Goal: Information Seeking & Learning: Learn about a topic

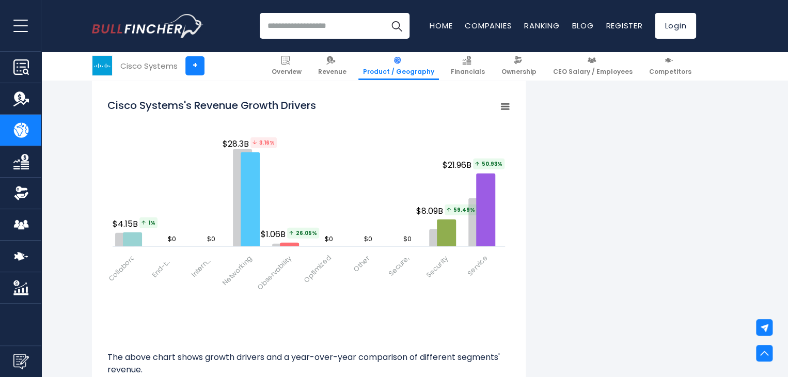
scroll to position [1355, 0]
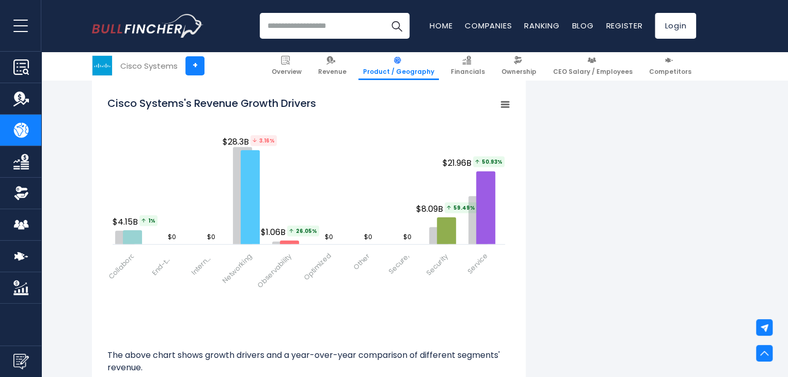
click at [572, 178] on div "Cisco Systems's Revenue by Segment In fiscal year 2025, Cisco Systems's revenue…" at bounding box center [394, 58] width 604 height 2366
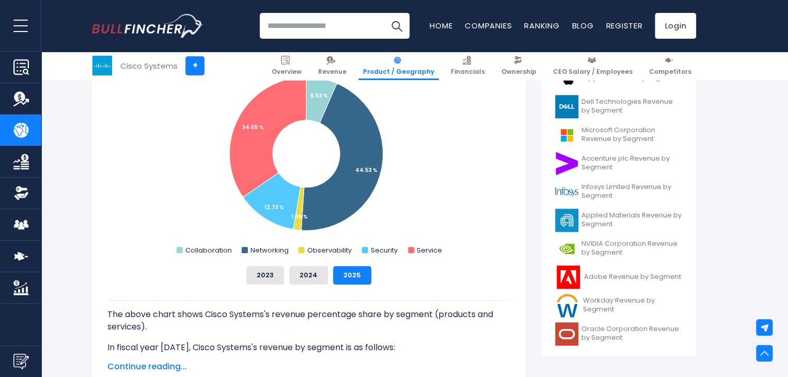
scroll to position [302, 0]
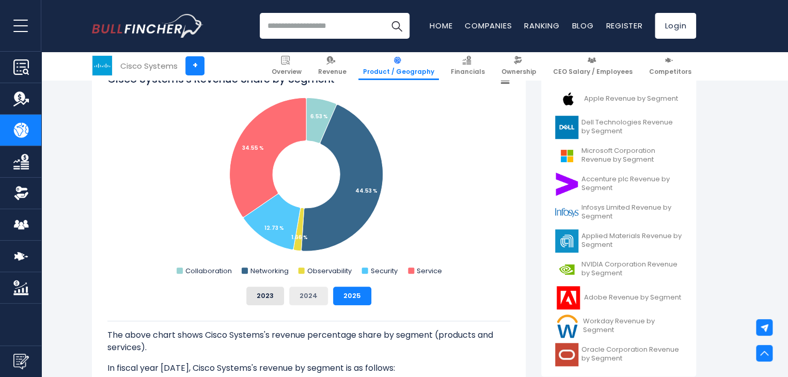
click at [306, 296] on button "2024" at bounding box center [308, 296] width 39 height 19
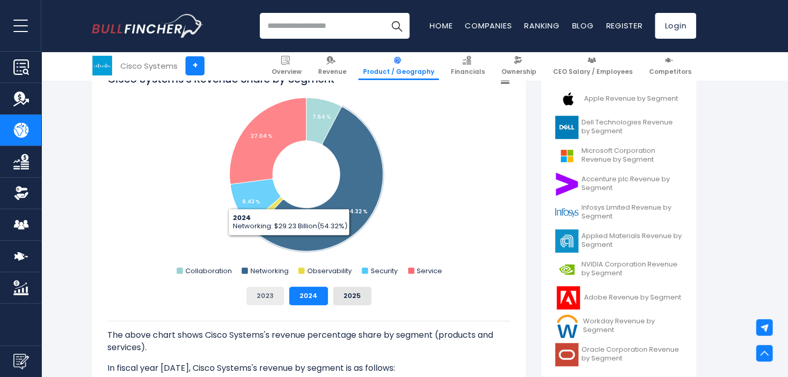
click at [268, 296] on button "2023" at bounding box center [265, 296] width 38 height 19
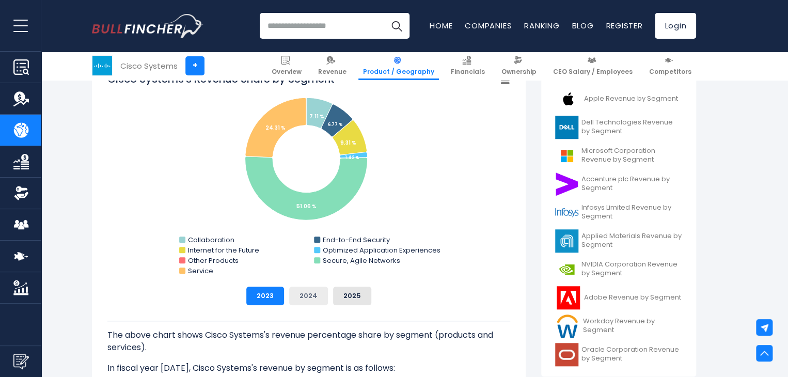
click at [304, 293] on button "2024" at bounding box center [308, 296] width 39 height 19
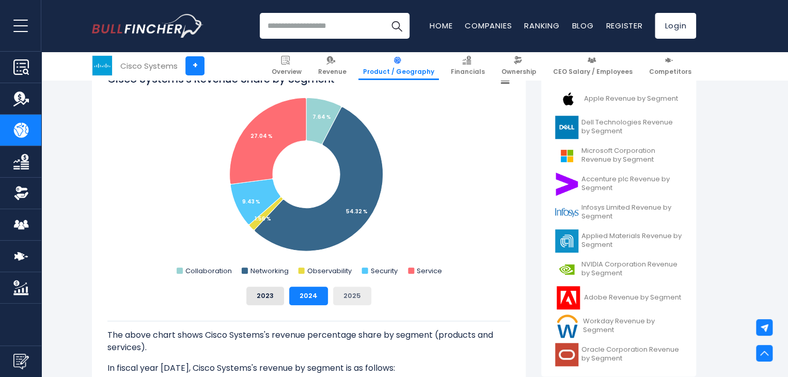
click at [345, 294] on button "2025" at bounding box center [352, 296] width 38 height 19
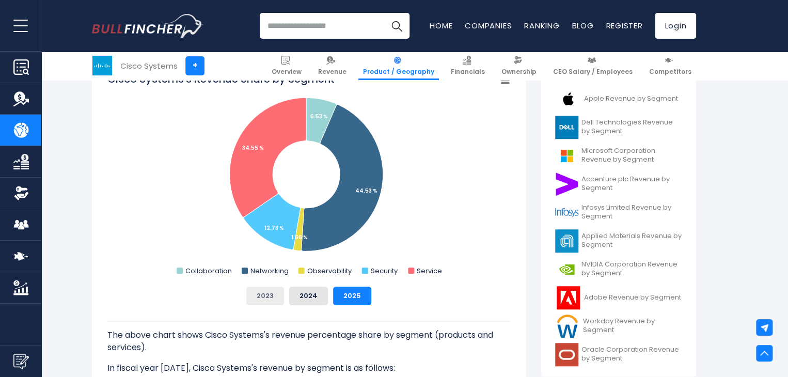
click at [260, 292] on button "2023" at bounding box center [265, 296] width 38 height 19
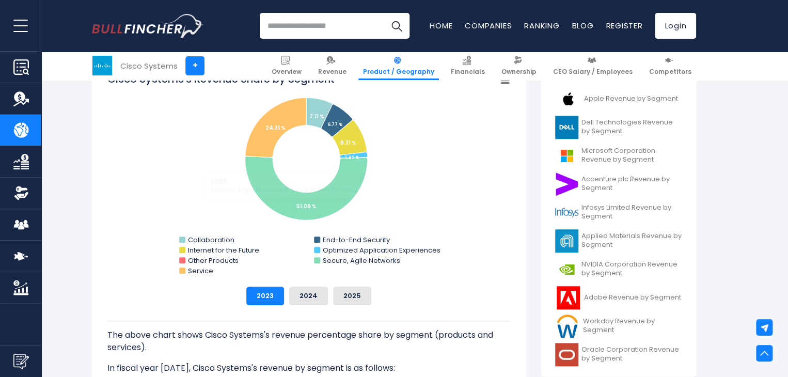
click at [294, 33] on input "search" at bounding box center [335, 26] width 150 height 26
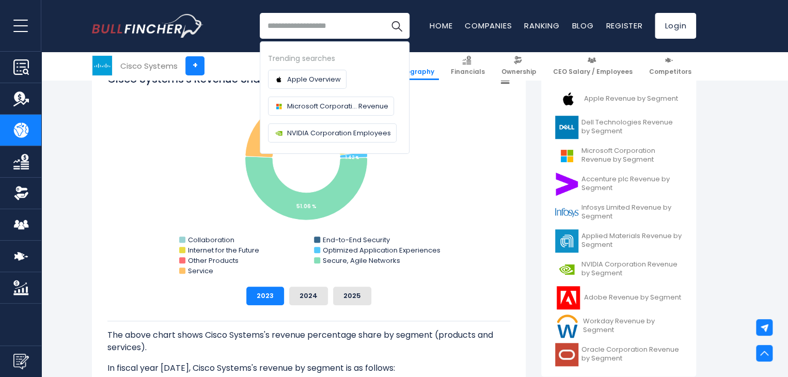
click at [294, 33] on input "search" at bounding box center [335, 26] width 150 height 26
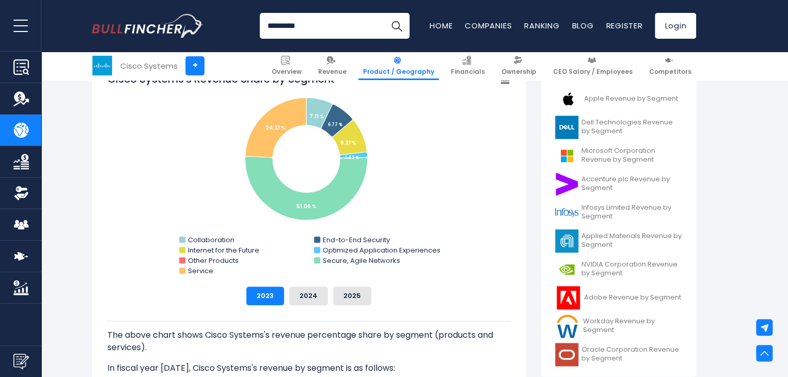
type input "*********"
click at [384, 13] on button "Search" at bounding box center [397, 26] width 26 height 26
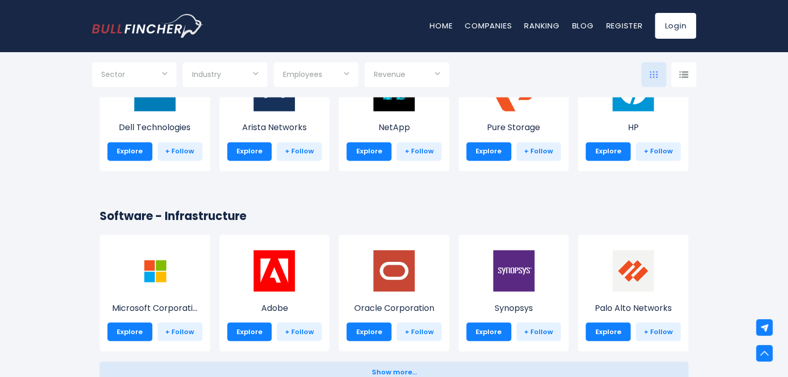
scroll to position [806, 0]
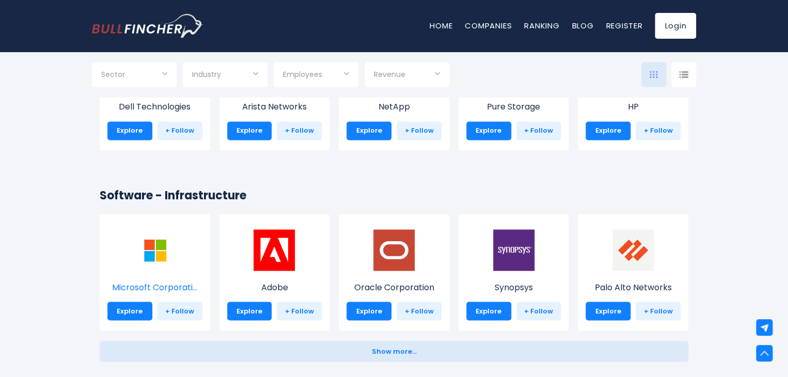
click at [153, 251] on img at bounding box center [154, 249] width 41 height 41
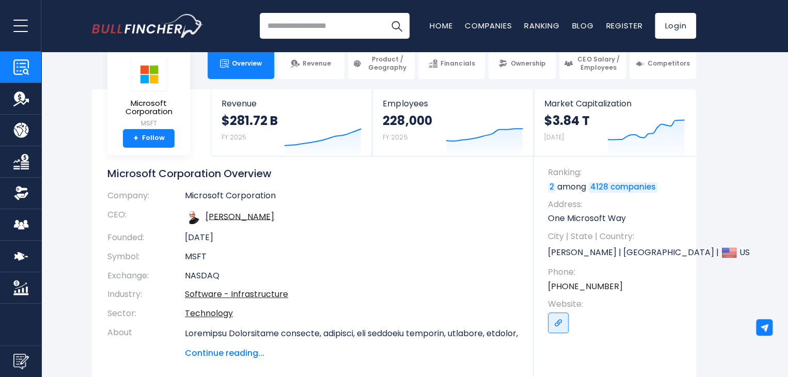
scroll to position [21, 0]
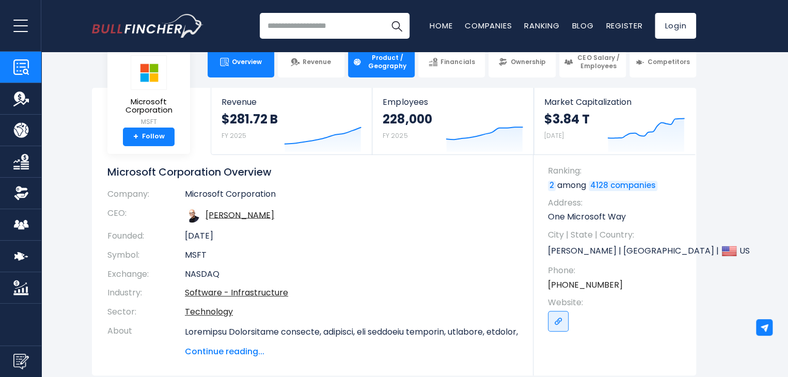
click at [379, 57] on span "Product / Geography" at bounding box center [387, 62] width 45 height 16
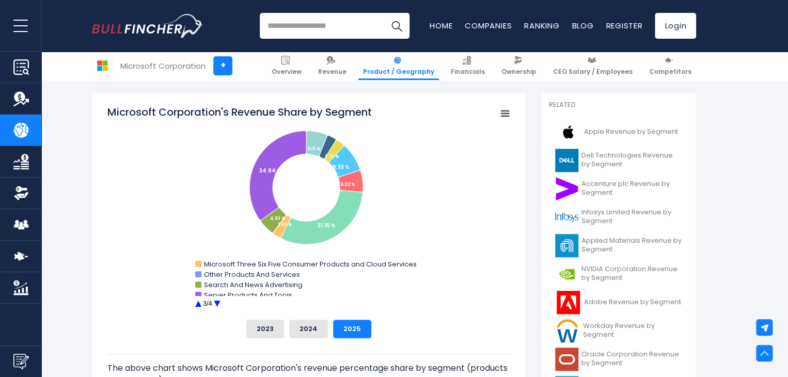
click at [216, 302] on circle "Microsoft Corporation's Revenue Share by Segment" at bounding box center [217, 304] width 16 height 16
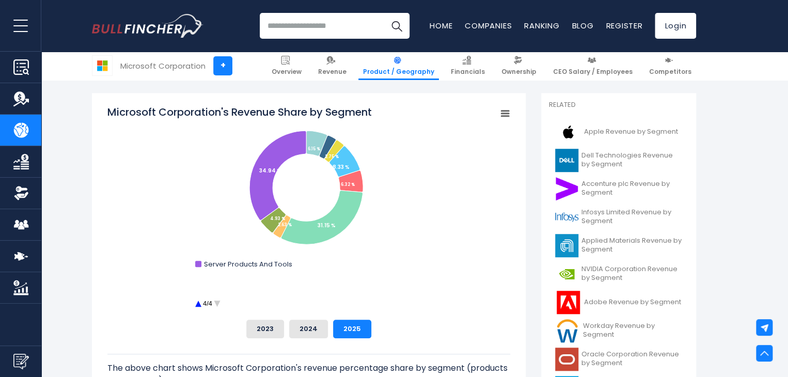
click at [216, 302] on circle "Microsoft Corporation's Revenue Share by Segment" at bounding box center [217, 304] width 16 height 16
click at [306, 328] on button "2024" at bounding box center [308, 329] width 39 height 19
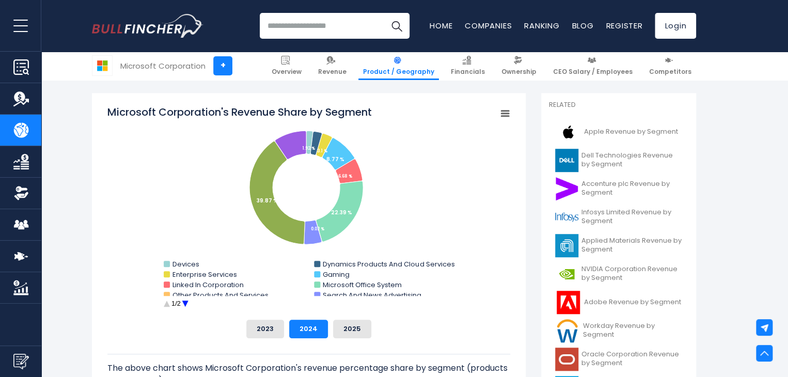
click at [189, 304] on circle "Microsoft Corporation's Revenue Share by Segment" at bounding box center [185, 304] width 16 height 16
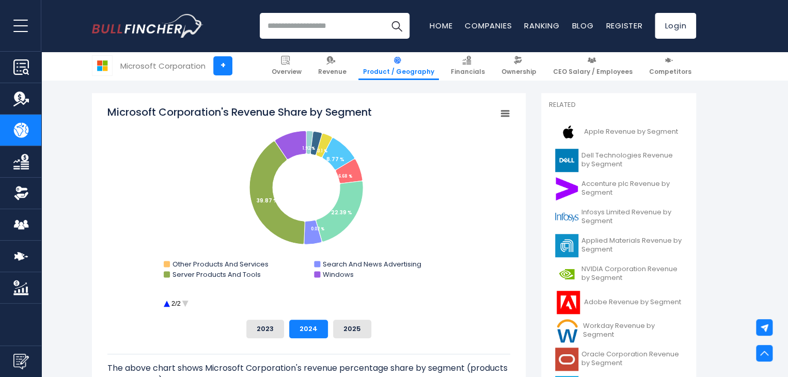
click at [189, 304] on circle "Microsoft Corporation's Revenue Share by Segment" at bounding box center [185, 304] width 16 height 16
click at [271, 322] on button "2023" at bounding box center [265, 329] width 38 height 19
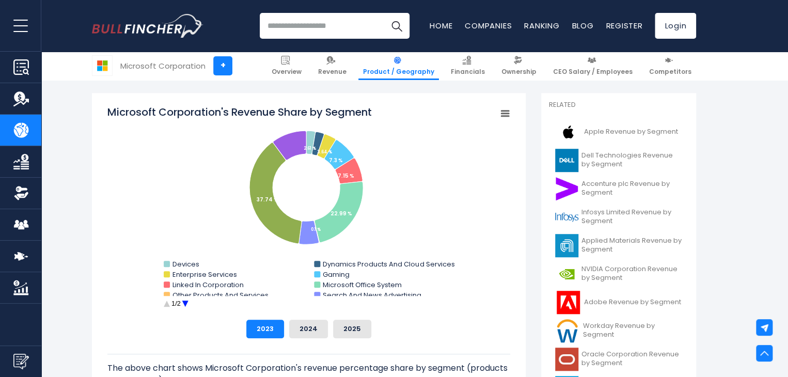
click at [186, 304] on circle "Microsoft Corporation's Revenue Share by Segment" at bounding box center [185, 304] width 16 height 16
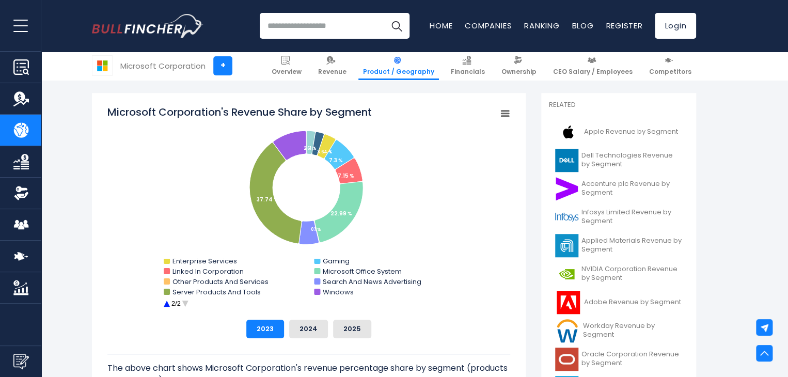
click at [186, 304] on circle "Microsoft Corporation's Revenue Share by Segment" at bounding box center [185, 304] width 16 height 16
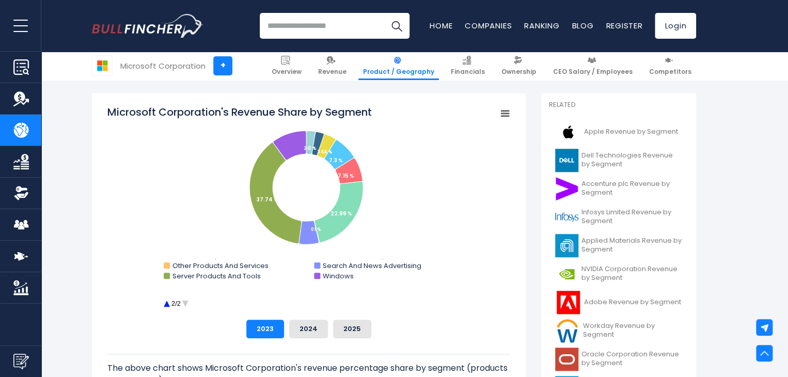
click at [186, 304] on circle "Microsoft Corporation's Revenue Share by Segment" at bounding box center [185, 304] width 16 height 16
click at [311, 21] on input "search" at bounding box center [335, 26] width 150 height 26
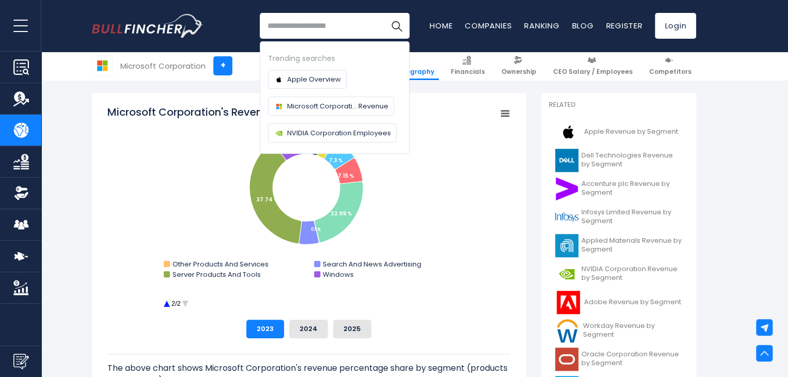
click at [311, 21] on input "search" at bounding box center [335, 26] width 150 height 26
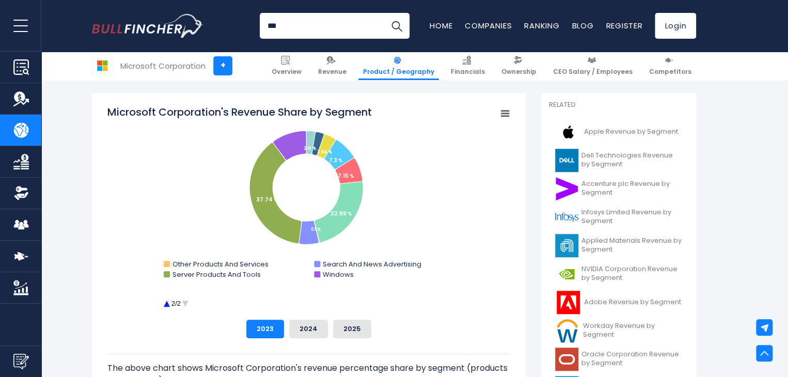
type input "***"
click at [384, 13] on button "Search" at bounding box center [397, 26] width 26 height 26
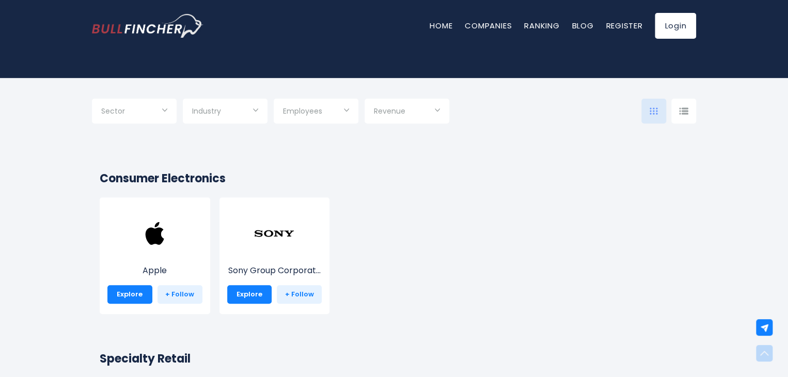
scroll to position [186, 0]
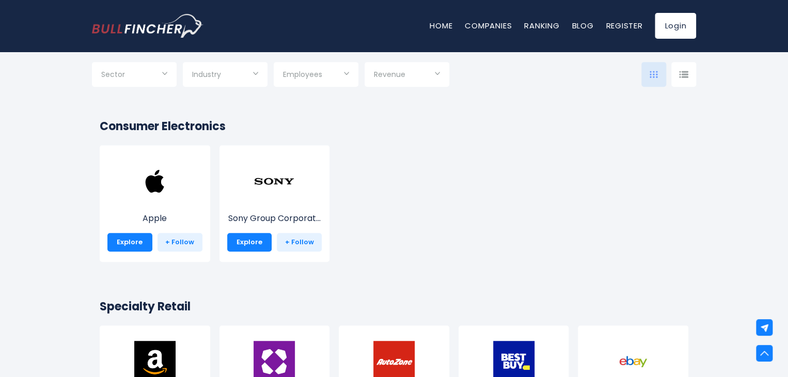
click at [311, 21] on div "Home Companies Ranking Blog Register Login" at bounding box center [394, 26] width 604 height 52
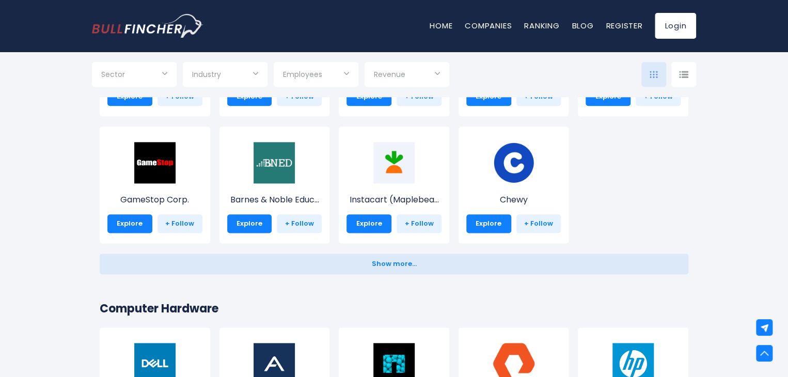
scroll to position [1032, 0]
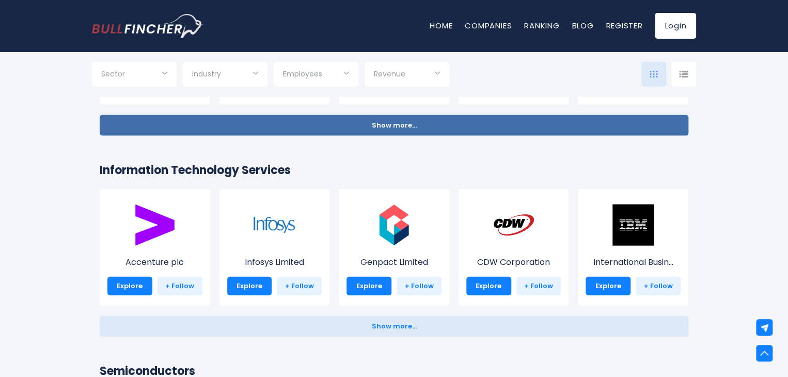
click at [377, 126] on span "Show more..." at bounding box center [394, 126] width 45 height 8
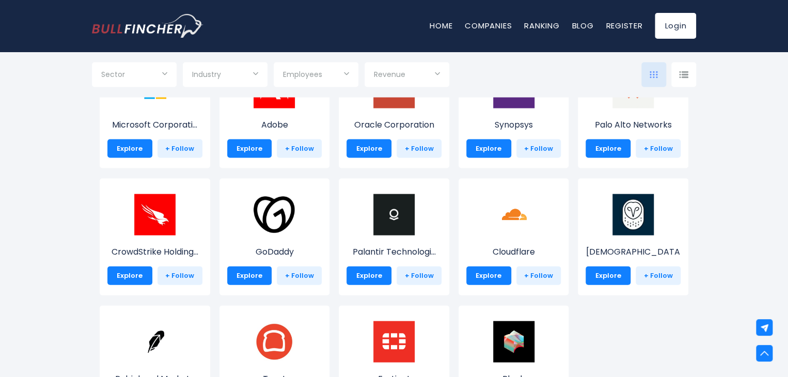
scroll to position [970, 0]
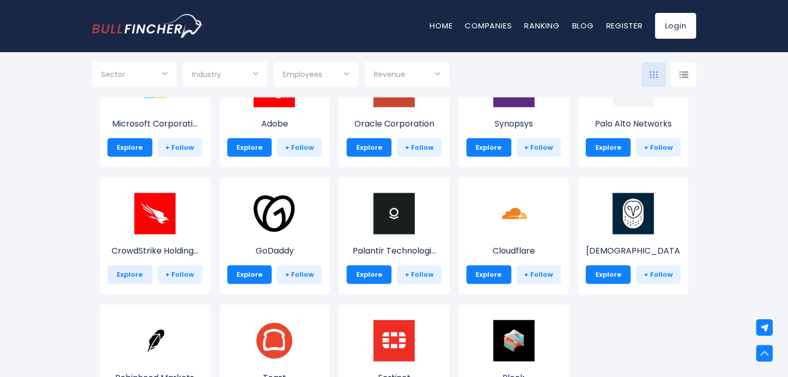
click at [123, 273] on link "Explore" at bounding box center [129, 274] width 45 height 19
click at [490, 273] on link "Explore" at bounding box center [488, 274] width 45 height 19
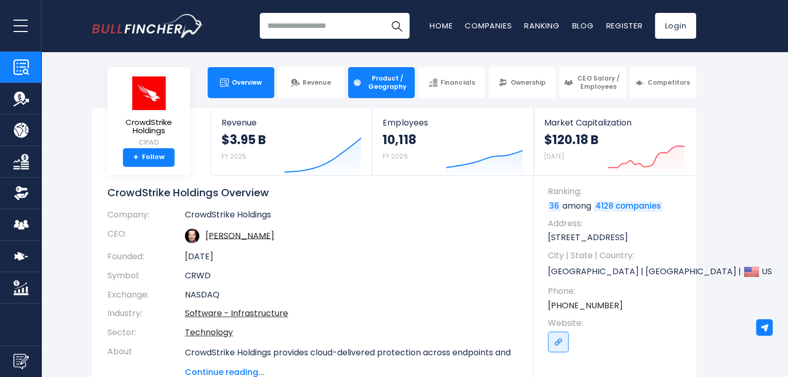
click at [392, 84] on span "Product / Geography" at bounding box center [387, 82] width 45 height 16
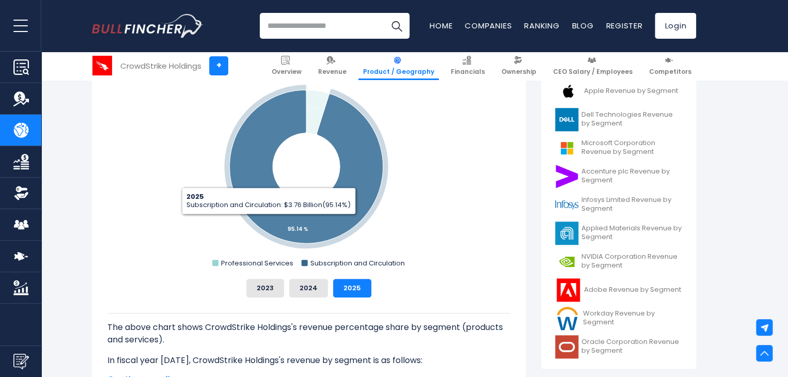
scroll to position [289, 0]
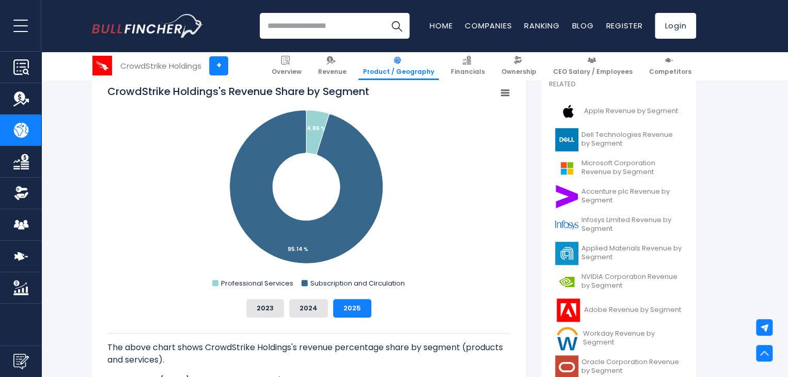
click at [293, 324] on div "The above chart shows CrowdStrike Holdings's revenue percentage share by segmen…" at bounding box center [308, 352] width 403 height 69
click at [307, 304] on button "2024" at bounding box center [308, 308] width 39 height 19
click at [272, 309] on button "2023" at bounding box center [265, 308] width 38 height 19
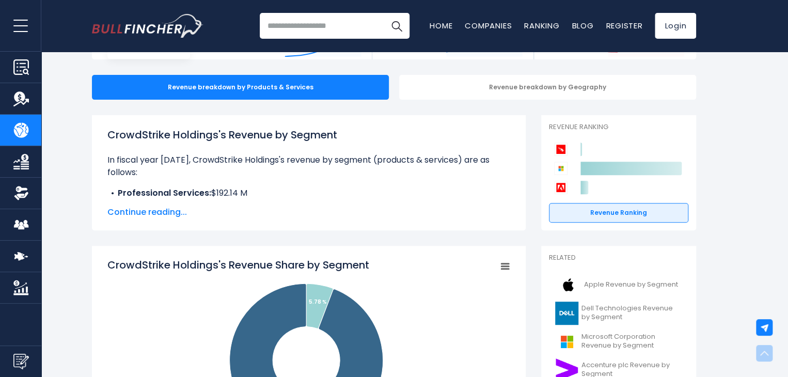
scroll to position [0, 0]
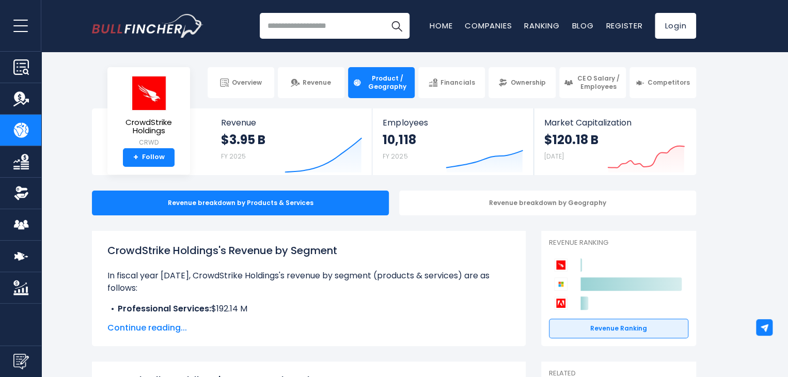
click at [157, 324] on span "Continue reading..." at bounding box center [308, 328] width 403 height 12
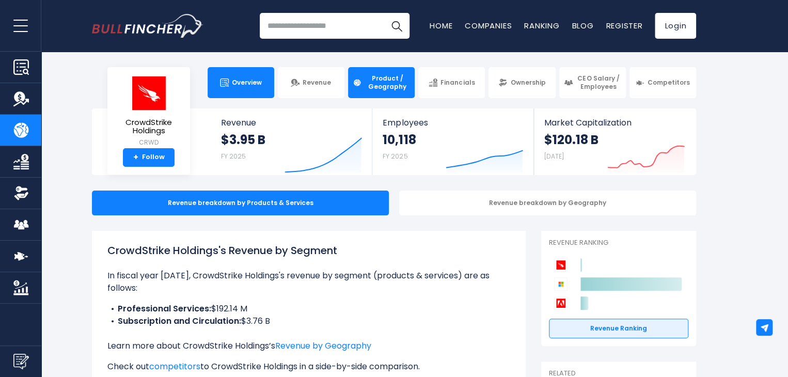
click at [229, 82] on link "Overview" at bounding box center [241, 82] width 67 height 31
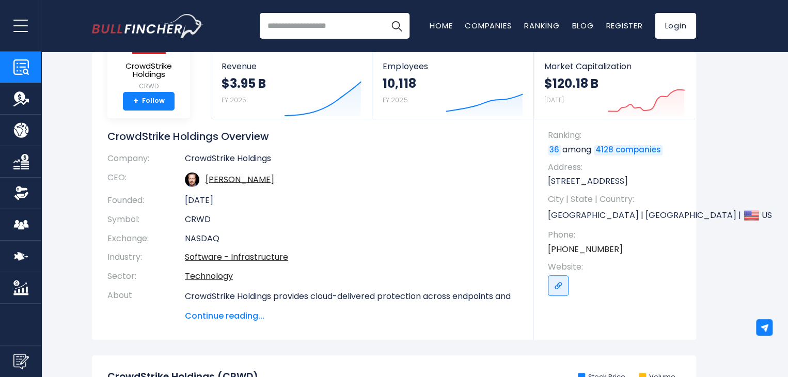
scroll to position [103, 0]
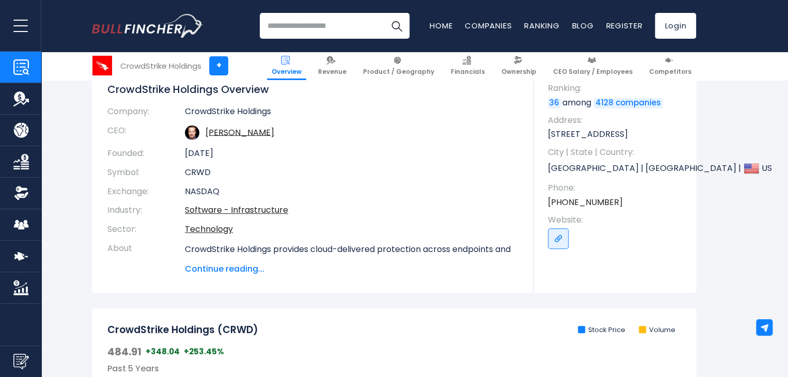
click at [221, 267] on span "Continue reading..." at bounding box center [351, 269] width 333 height 12
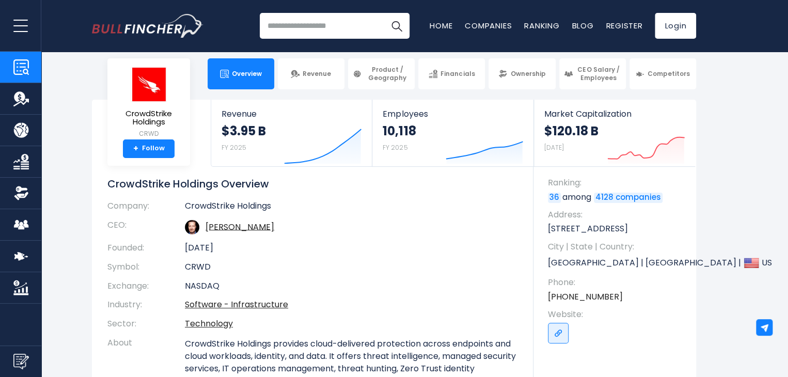
scroll to position [0, 0]
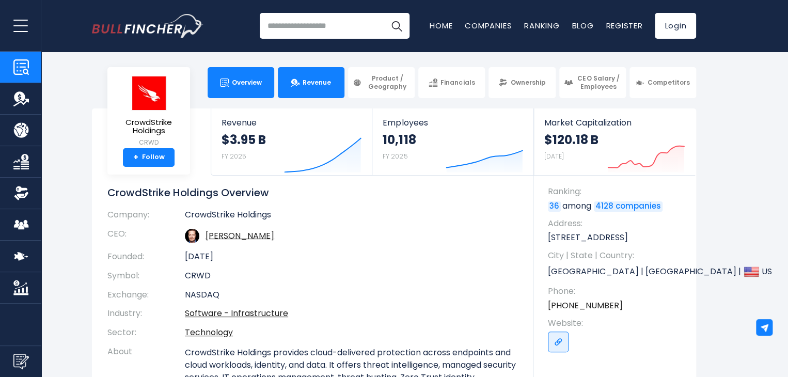
click at [311, 91] on link "Revenue" at bounding box center [311, 82] width 67 height 31
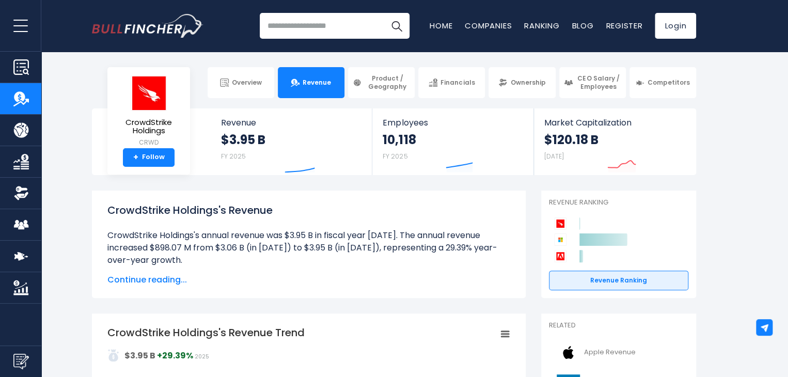
click at [358, 87] on link "Product / Geography" at bounding box center [381, 82] width 67 height 31
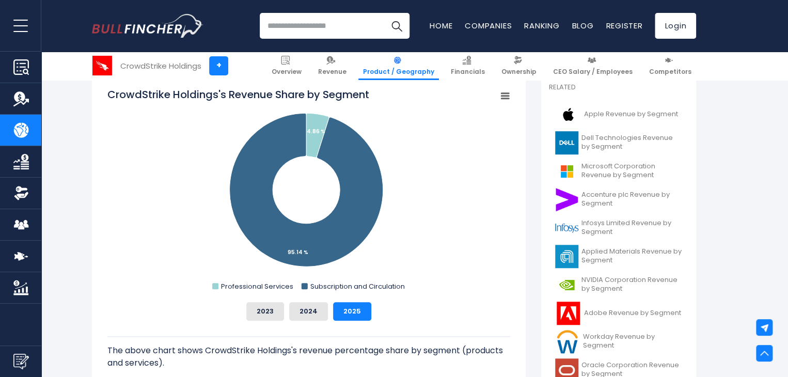
scroll to position [269, 0]
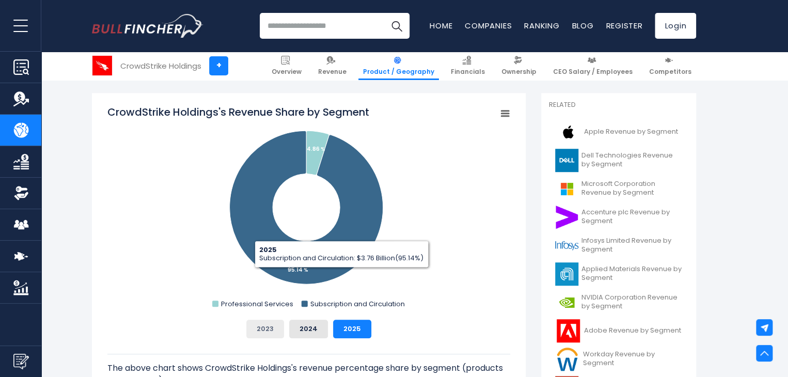
click at [264, 320] on button "2023" at bounding box center [265, 329] width 38 height 19
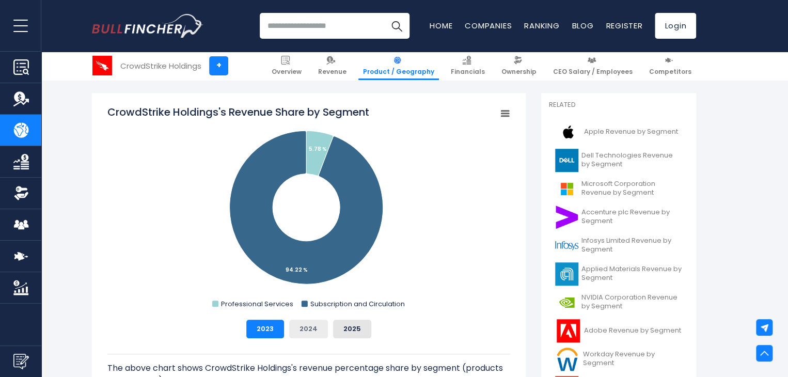
click at [297, 331] on button "2024" at bounding box center [308, 329] width 39 height 19
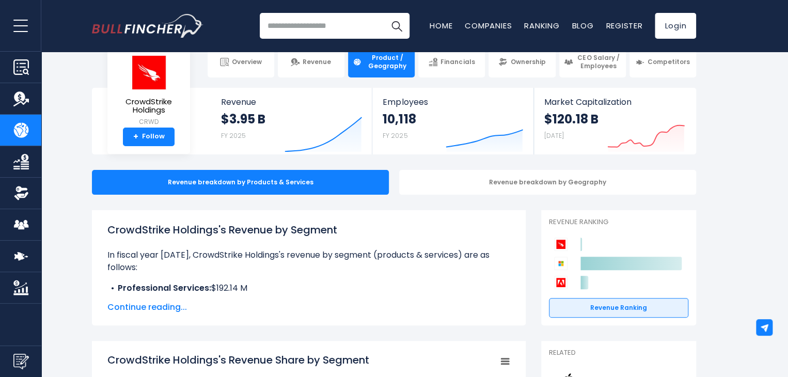
scroll to position [0, 0]
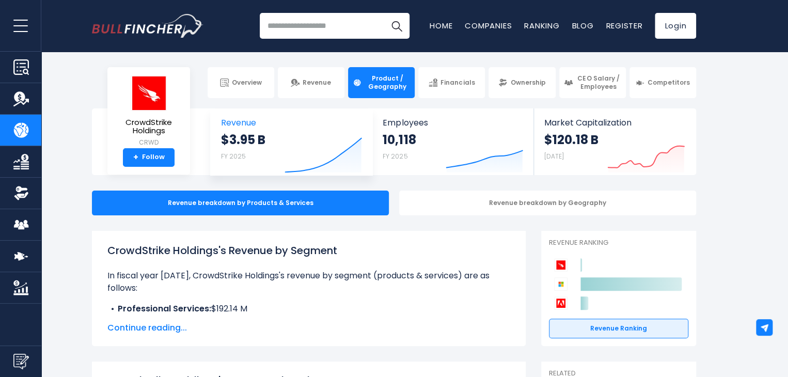
click at [232, 120] on span "Revenue" at bounding box center [291, 123] width 141 height 10
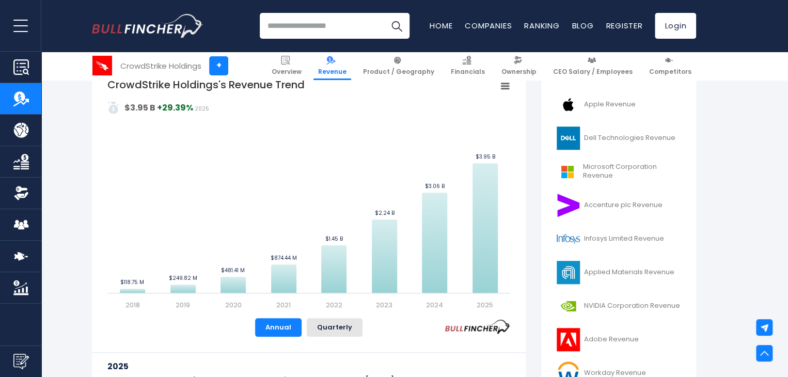
scroll to position [227, 0]
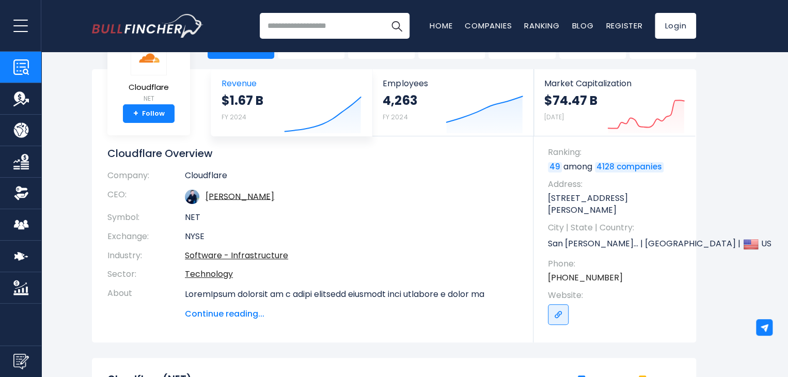
scroll to position [41, 0]
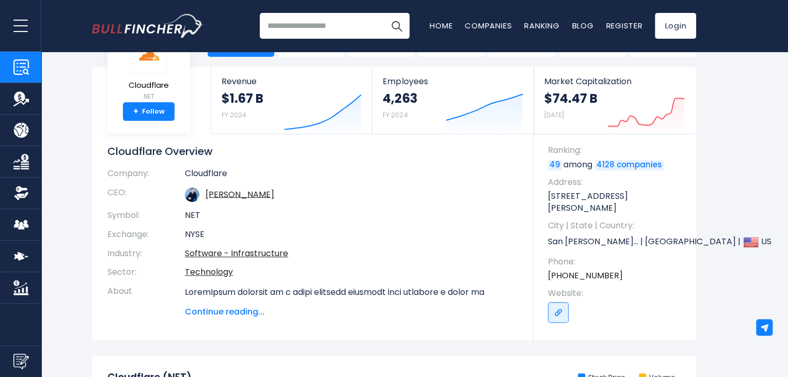
click at [215, 317] on span "Continue reading..." at bounding box center [351, 312] width 333 height 12
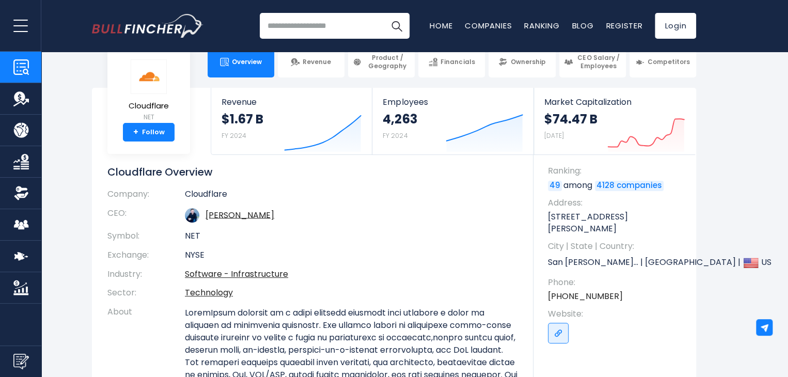
scroll to position [0, 0]
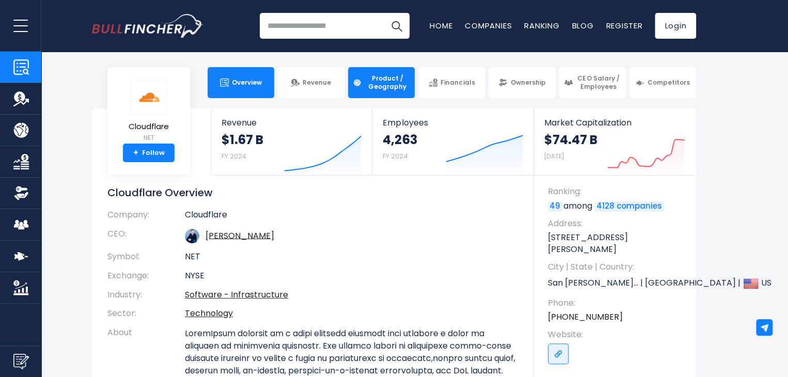
click at [387, 74] on span "Product / Geography" at bounding box center [387, 82] width 45 height 16
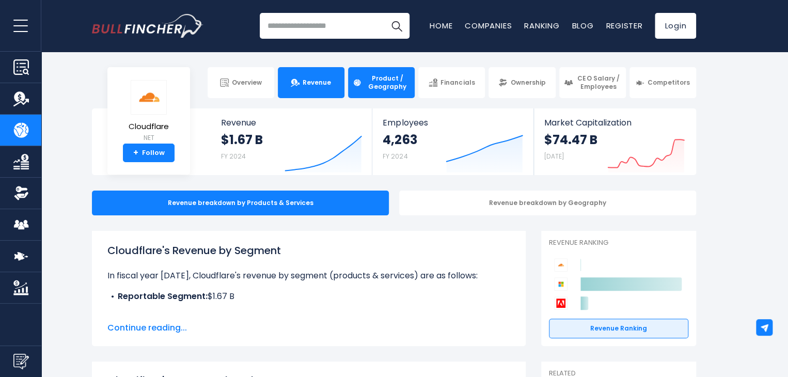
click at [306, 76] on link "Revenue" at bounding box center [311, 82] width 67 height 31
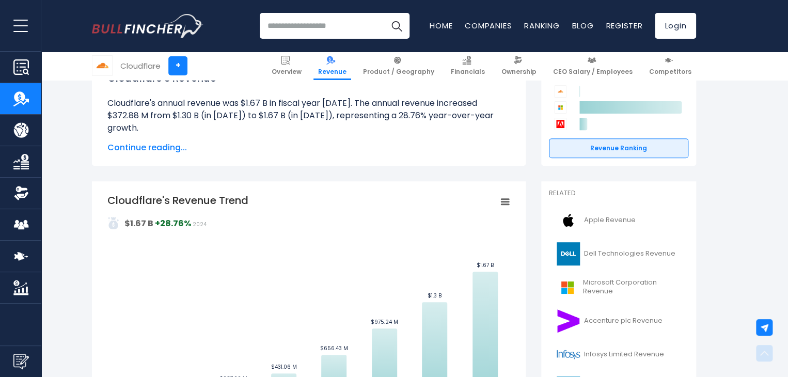
scroll to position [248, 0]
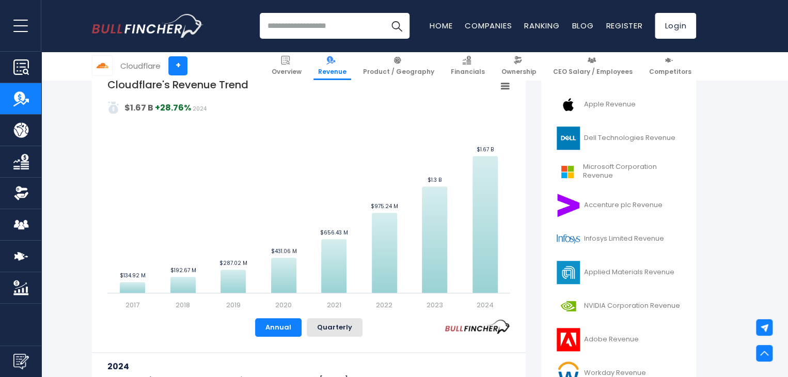
click at [308, 20] on input "search" at bounding box center [335, 26] width 150 height 26
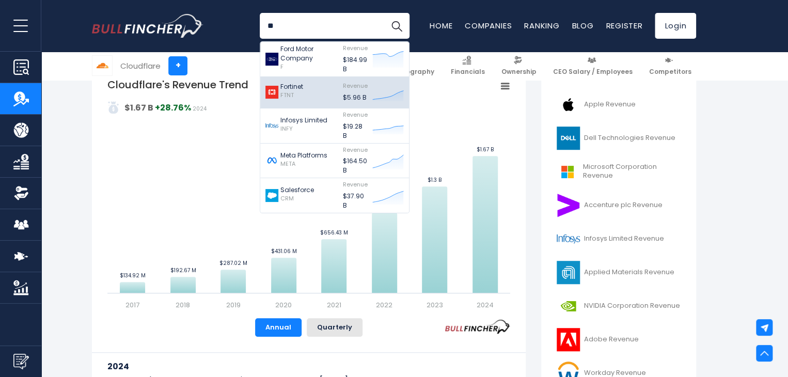
type input "**"
click at [306, 92] on div "Fortinet FTNT" at bounding box center [302, 93] width 72 height 26
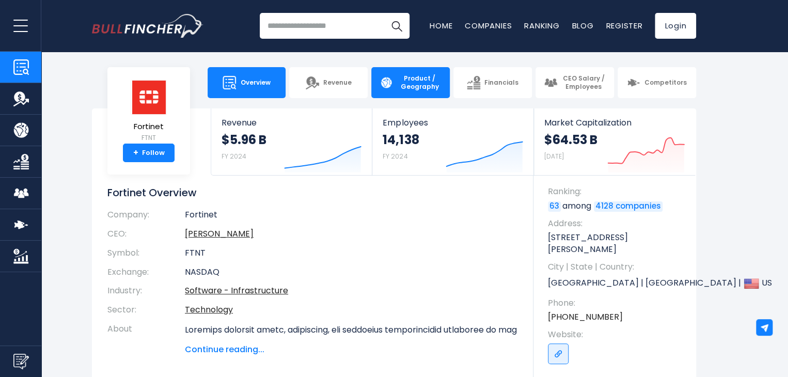
click at [420, 88] on span "Product / Geography" at bounding box center [419, 82] width 44 height 16
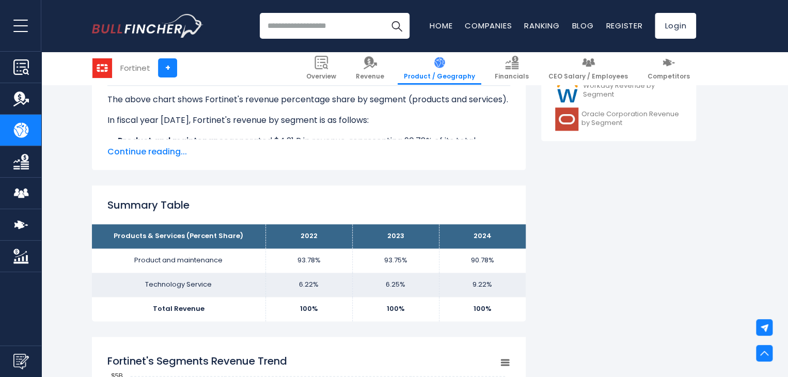
click at [149, 143] on div "The above chart shows Fortinet's revenue percentage share by segment (products …" at bounding box center [308, 114] width 403 height 88
click at [145, 156] on span "Continue reading..." at bounding box center [308, 152] width 403 height 12
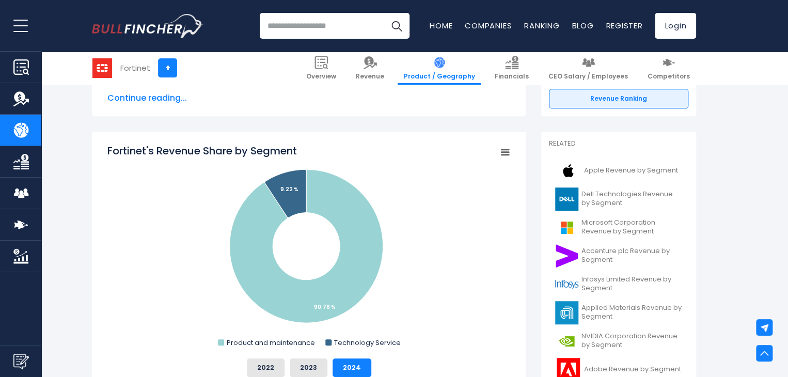
scroll to position [227, 0]
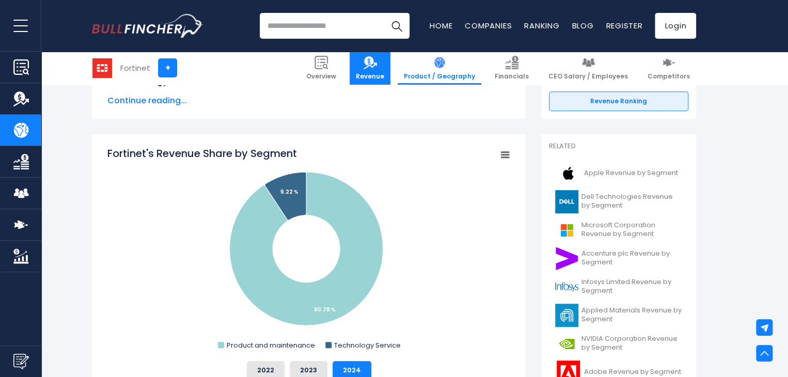
click at [384, 73] on span "Revenue" at bounding box center [370, 76] width 28 height 8
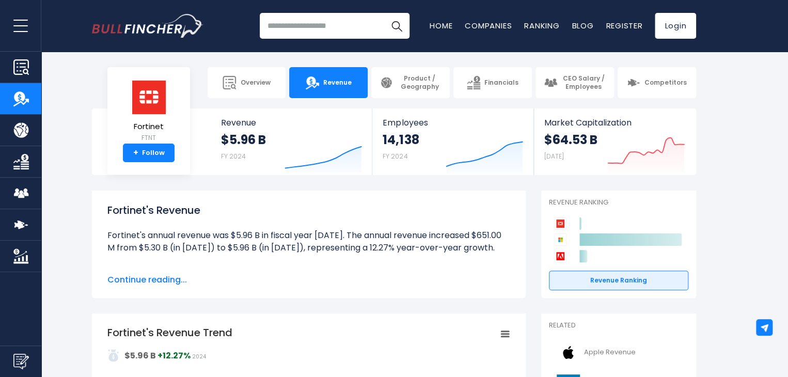
click at [323, 274] on span "Continue reading..." at bounding box center [308, 280] width 403 height 12
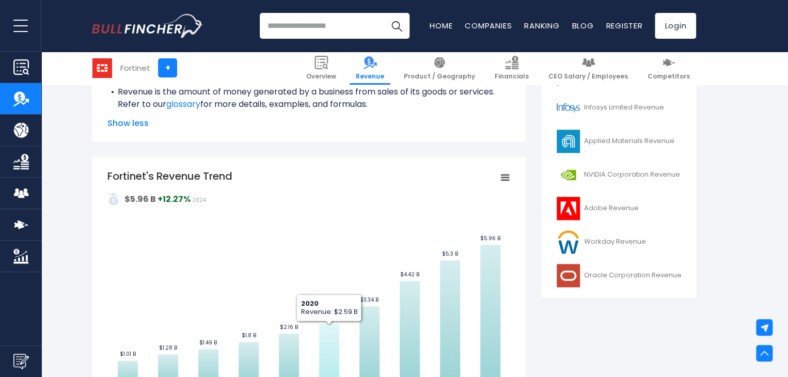
scroll to position [496, 0]
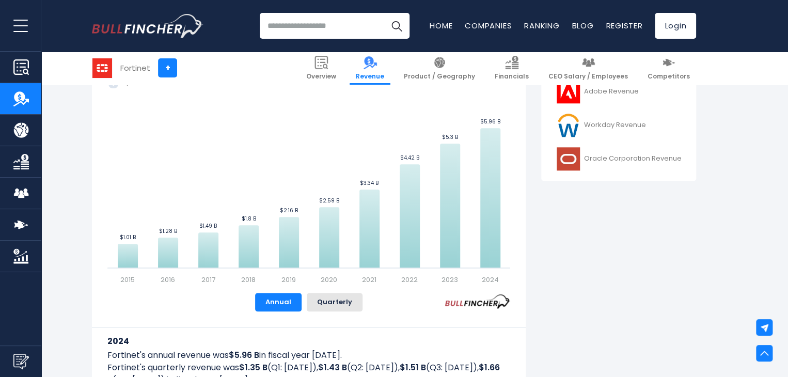
click at [308, 26] on input "search" at bounding box center [335, 26] width 150 height 26
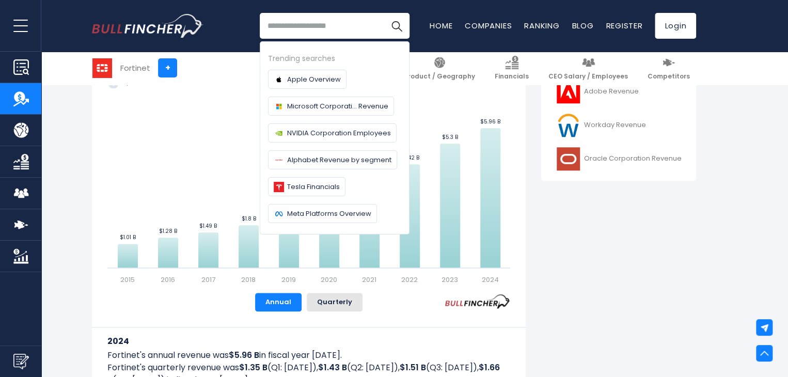
click at [308, 26] on input "search" at bounding box center [335, 26] width 150 height 26
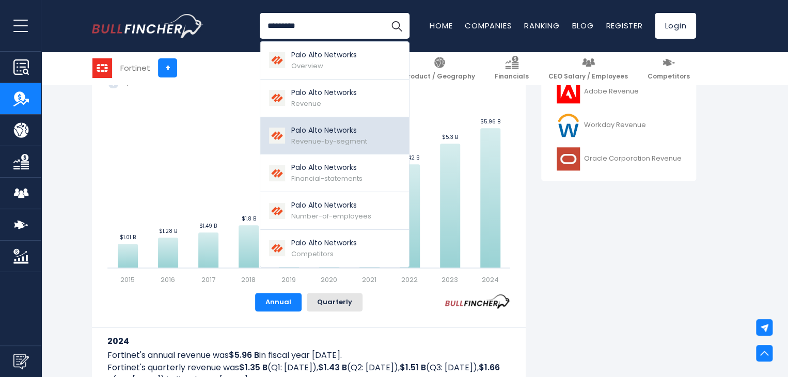
type input "*********"
click at [313, 137] on span "Revenue-by-segment" at bounding box center [329, 141] width 76 height 10
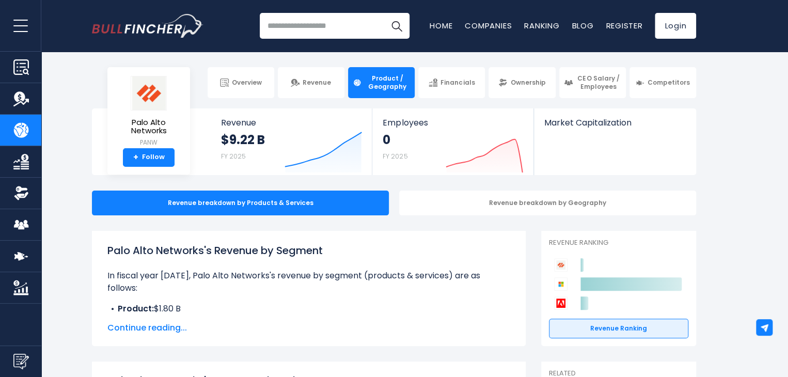
scroll to position [21, 0]
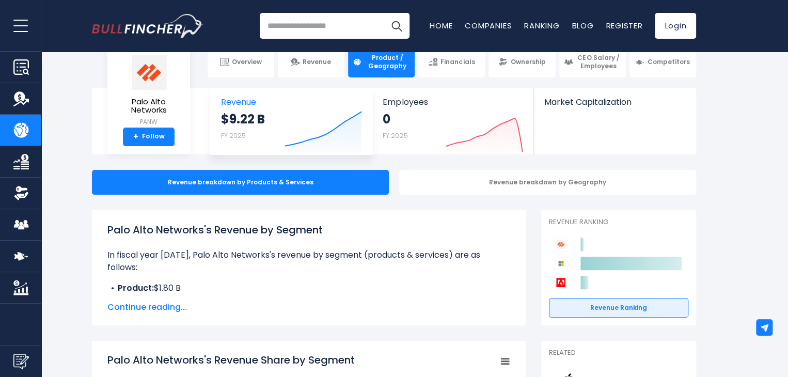
click at [236, 129] on div "$9.22 B FY 2025" at bounding box center [243, 127] width 44 height 33
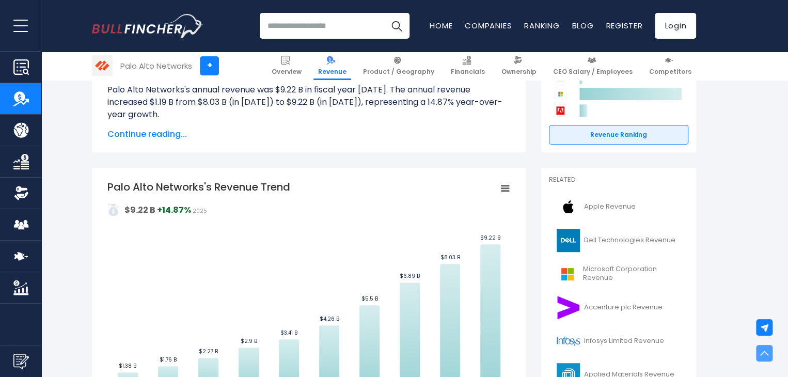
scroll to position [145, 0]
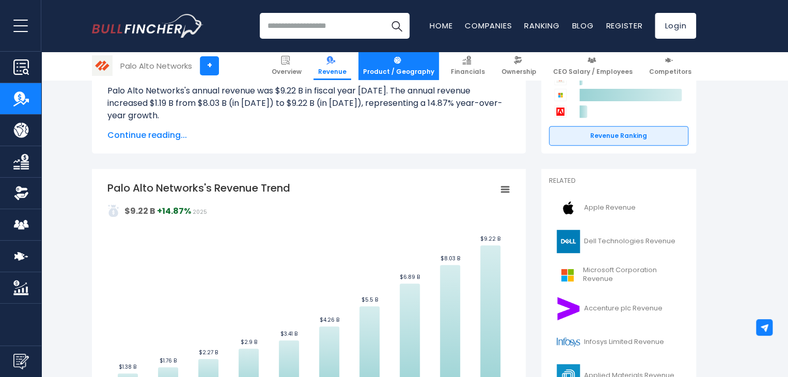
click at [402, 57] on img at bounding box center [397, 60] width 9 height 9
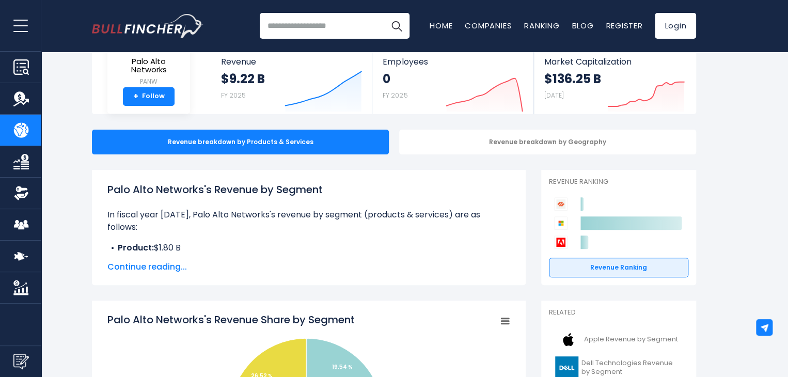
scroll to position [62, 0]
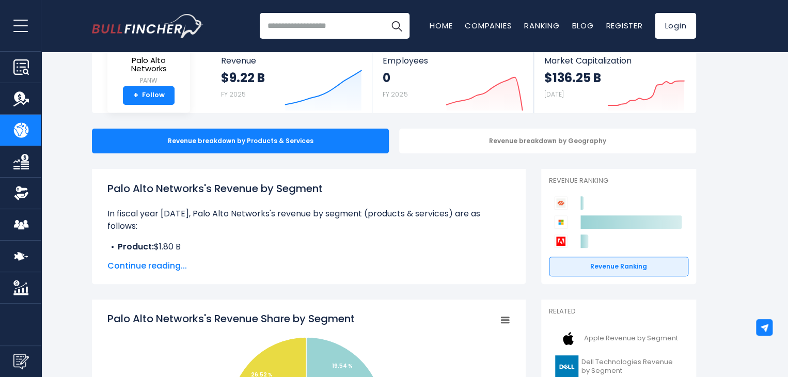
click at [143, 263] on span "Continue reading..." at bounding box center [308, 266] width 403 height 12
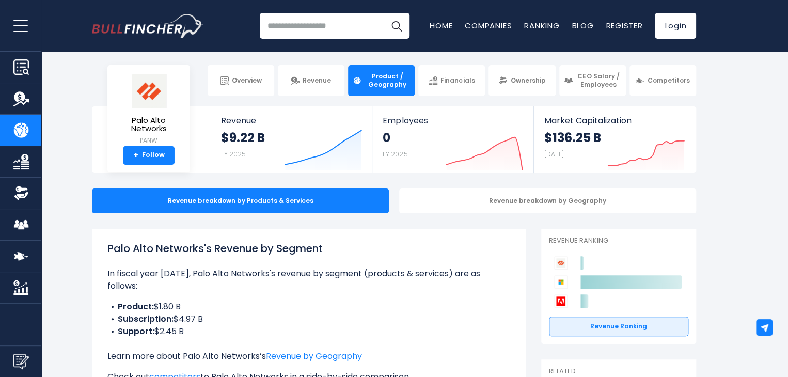
scroll to position [0, 0]
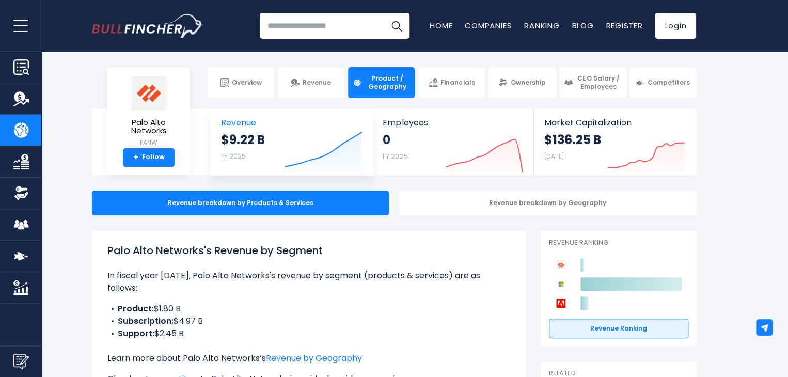
click at [288, 139] on icon "Created with Highcharts 12.1.2" at bounding box center [323, 150] width 77 height 43
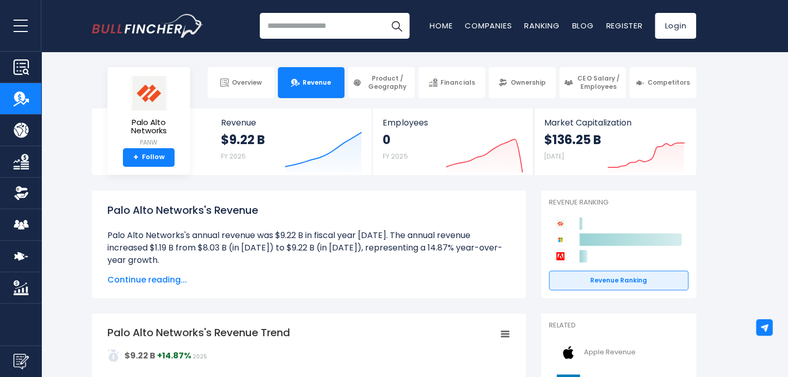
click at [523, 208] on div "Palo Alto Networks's Revenue Palo Alto Networks's annual revenue was $9.22 B in…" at bounding box center [309, 244] width 434 height 107
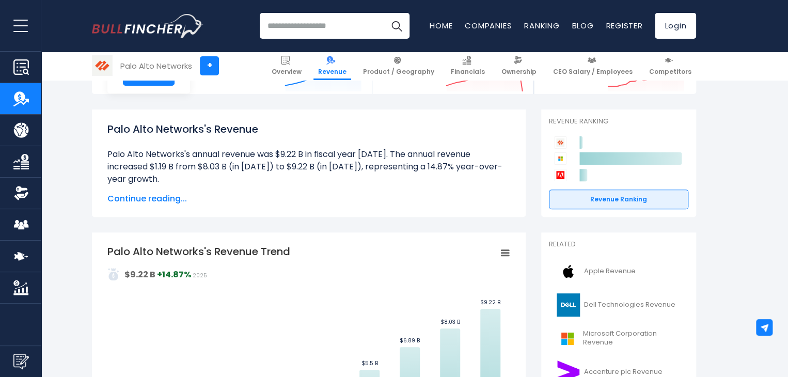
scroll to position [83, 0]
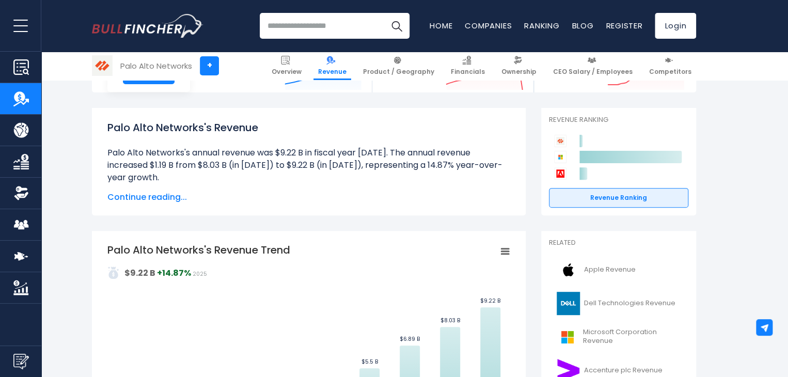
click at [317, 28] on input "search" at bounding box center [335, 26] width 150 height 26
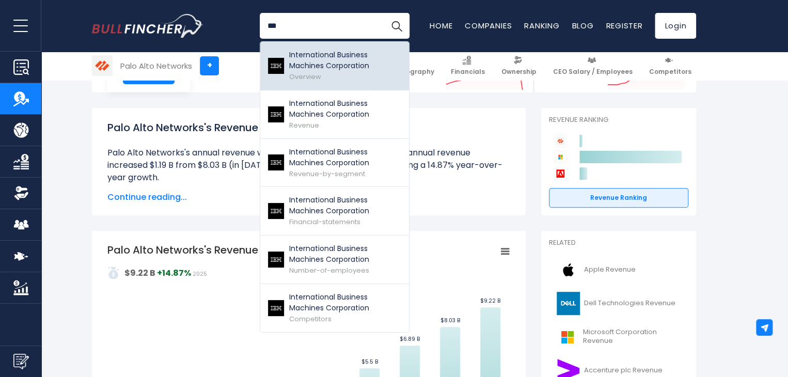
type input "***"
click at [322, 71] on p "International Business Machines Corporation" at bounding box center [345, 61] width 112 height 22
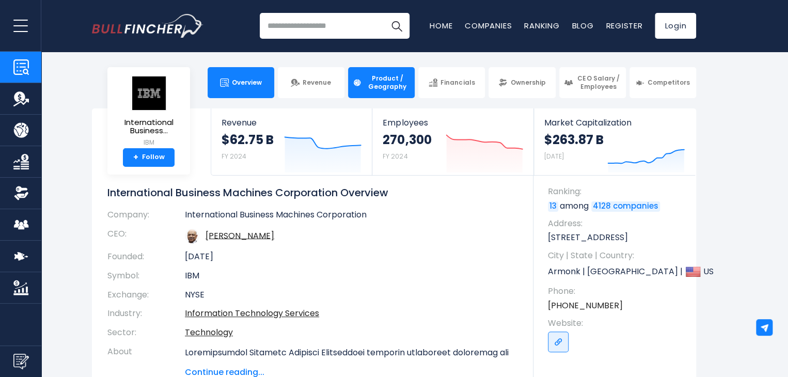
click at [388, 87] on span "Product / Geography" at bounding box center [387, 82] width 45 height 16
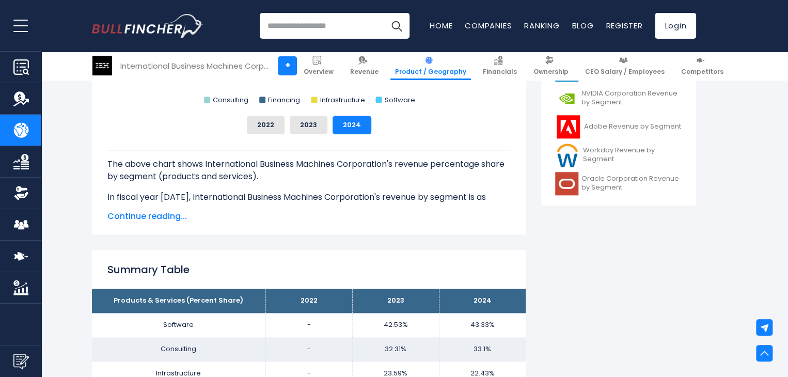
scroll to position [475, 0]
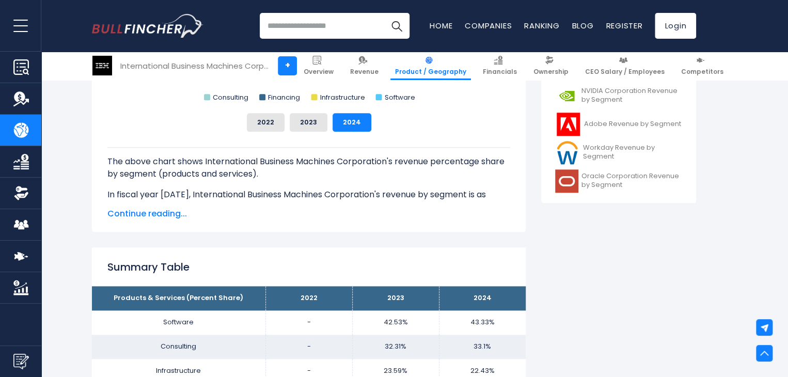
click at [145, 213] on span "Continue reading..." at bounding box center [308, 214] width 403 height 12
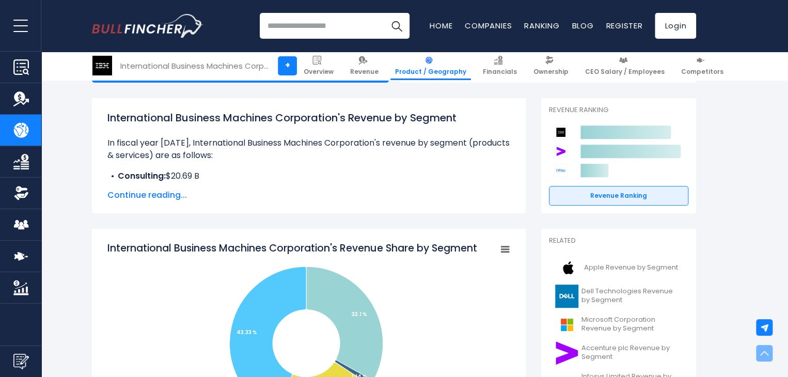
scroll to position [0, 0]
